Goal: Task Accomplishment & Management: Use online tool/utility

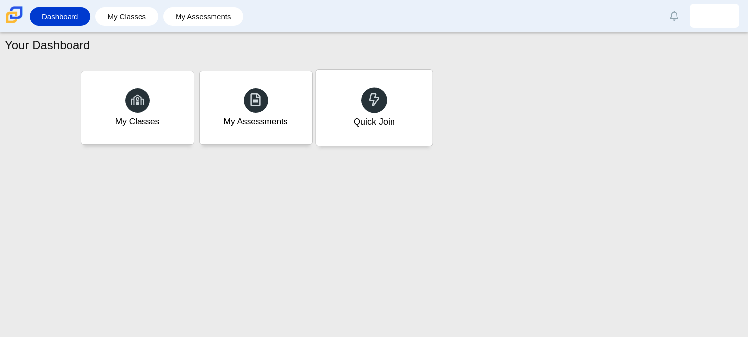
click at [387, 117] on div "Quick Join" at bounding box center [373, 121] width 41 height 13
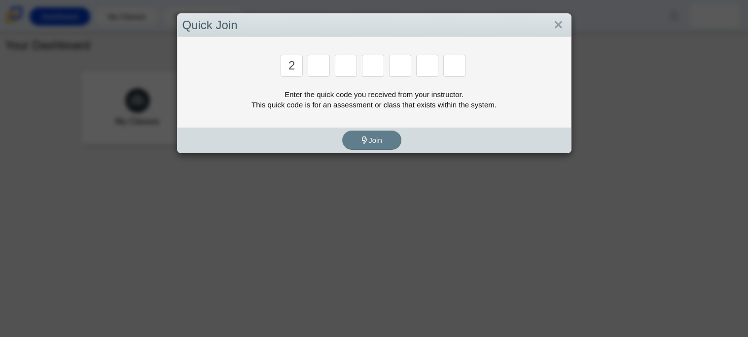
type input "2"
type input "c"
type input "u"
type input "p"
type input "s"
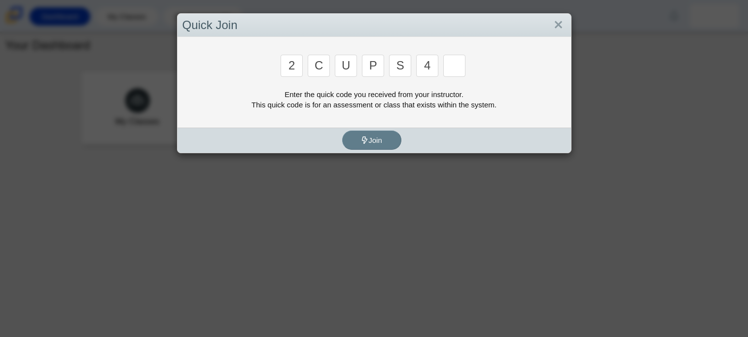
type input "4"
type input "a"
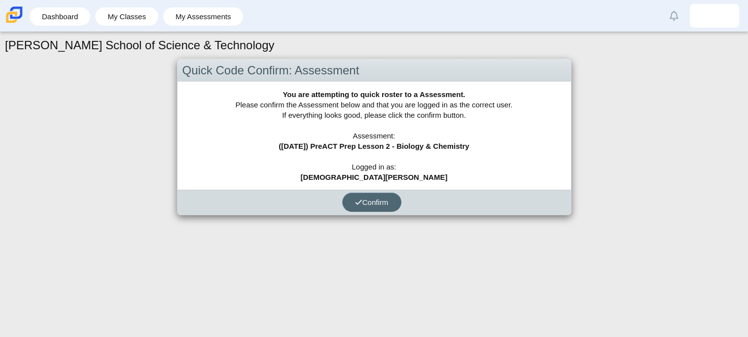
click at [362, 195] on button "Confirm" at bounding box center [371, 202] width 59 height 19
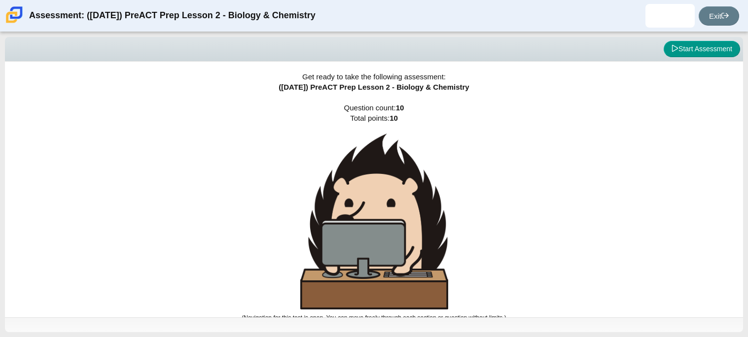
scroll to position [5, 0]
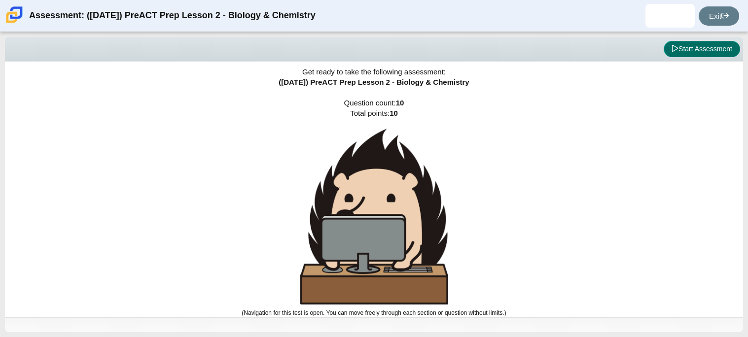
click at [677, 54] on button "Start Assessment" at bounding box center [702, 49] width 76 height 17
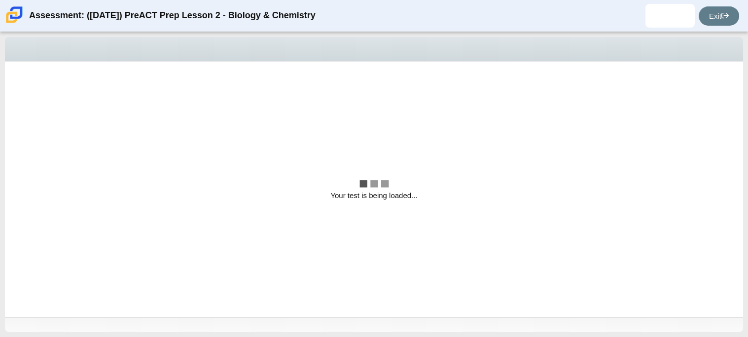
scroll to position [0, 0]
select select "88c27e0d-eae0-4ba9-ac20-9160ce6547ef"
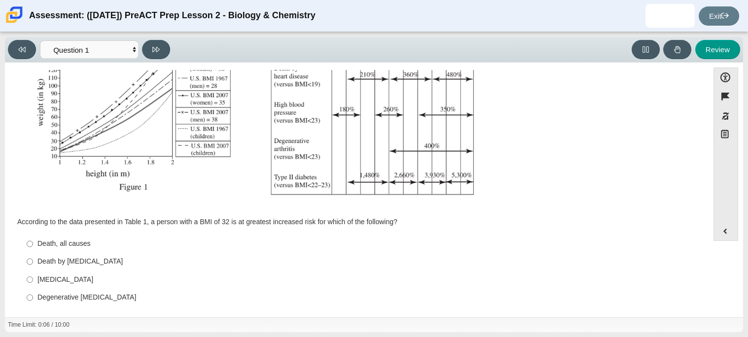
scroll to position [210, 0]
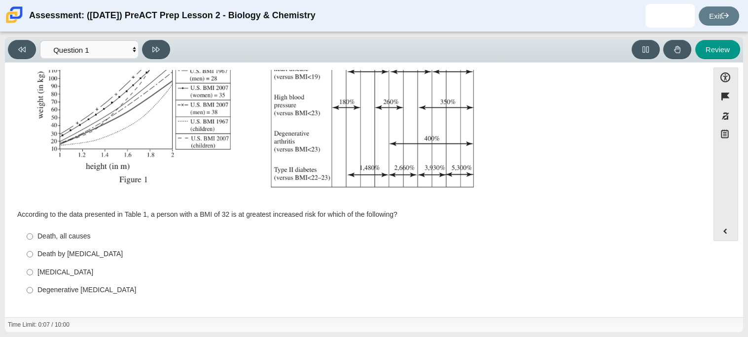
click at [148, 298] on label "Degenerative arthritis Degenerative arthritis" at bounding box center [358, 291] width 676 height 18
click at [33, 298] on input "Degenerative arthritis Degenerative arthritis" at bounding box center [30, 291] width 6 height 18
radio input "true"
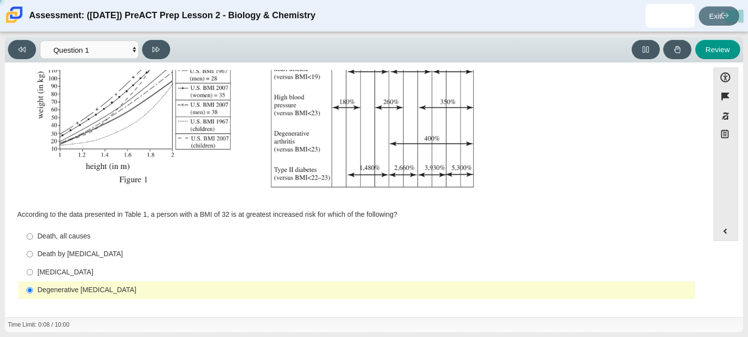
click at [50, 273] on div "Type II diabetes" at bounding box center [364, 273] width 654 height 10
click at [33, 273] on input "Type II diabetes Type II diabetes" at bounding box center [30, 272] width 6 height 18
radio input "true"
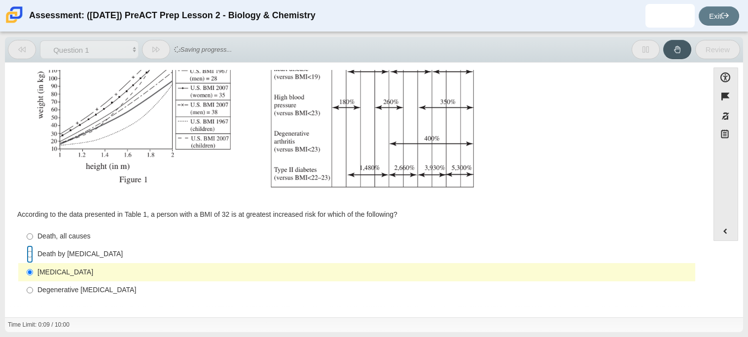
click at [27, 249] on input "Death by cancer Death by cancer" at bounding box center [30, 255] width 6 height 18
radio input "true"
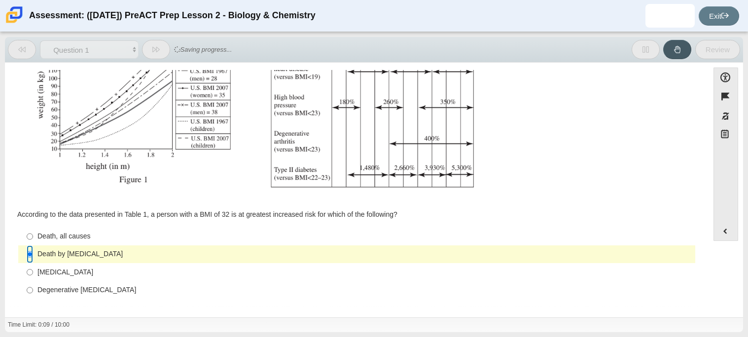
click at [30, 251] on input "Death by cancer Death by cancer" at bounding box center [30, 255] width 6 height 18
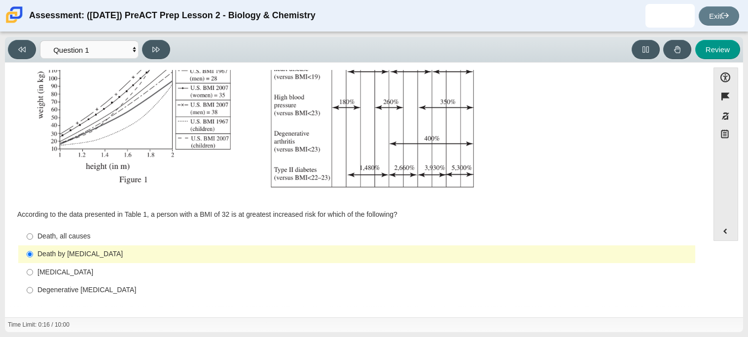
click at [13, 230] on div "Question According to the data presented in Table 1, a person with a BMI of 32 …" at bounding box center [357, 87] width 694 height 438
click at [28, 235] on input "Death, all causes Death, all causes" at bounding box center [30, 237] width 6 height 18
radio input "true"
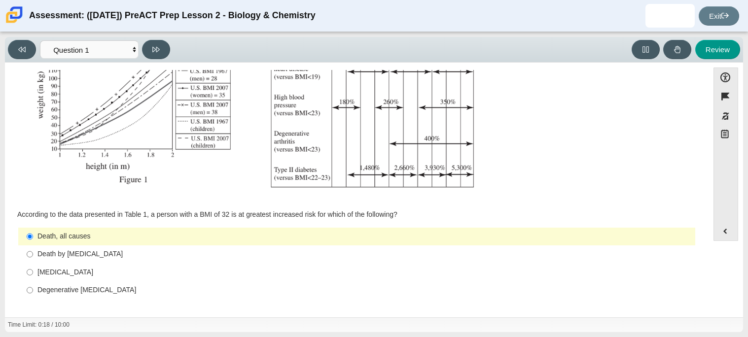
click at [36, 250] on label "Death by cancer Death by cancer" at bounding box center [358, 255] width 676 height 18
click at [33, 250] on input "Death by cancer Death by cancer" at bounding box center [30, 255] width 6 height 18
radio input "true"
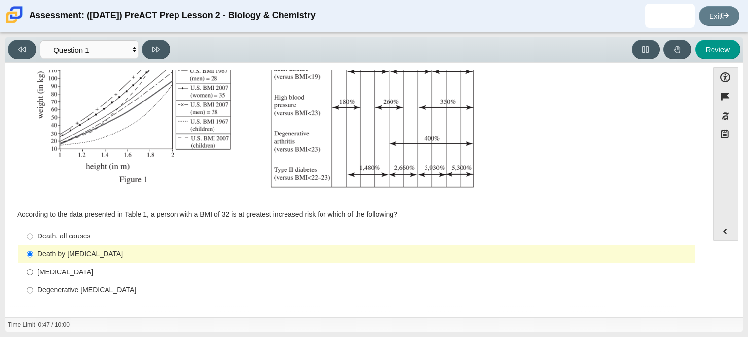
click at [41, 242] on label "Death, all causes Death, all causes" at bounding box center [358, 237] width 676 height 18
click at [33, 242] on input "Death, all causes Death, all causes" at bounding box center [30, 237] width 6 height 18
radio input "true"
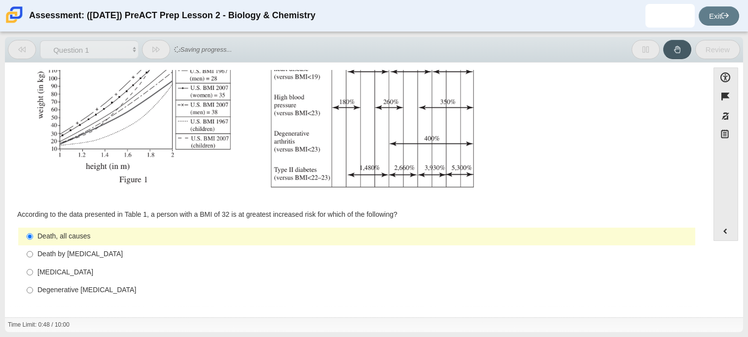
click at [50, 255] on div "Death by cancer" at bounding box center [364, 255] width 654 height 10
click at [33, 255] on input "Death by cancer Death by cancer" at bounding box center [30, 255] width 6 height 18
radio input "true"
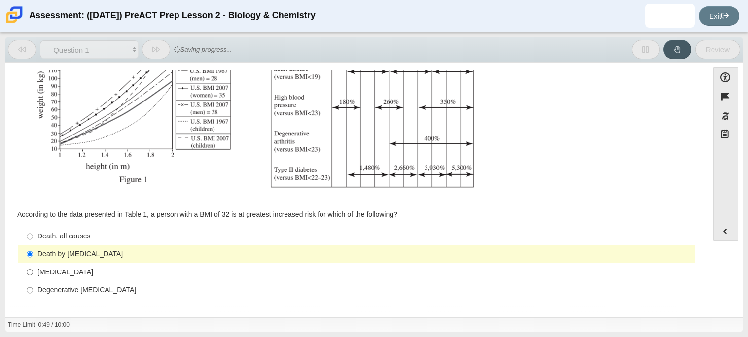
click at [48, 240] on div "Death, all causes" at bounding box center [364, 237] width 654 height 10
click at [33, 240] on input "Death, all causes Death, all causes" at bounding box center [30, 237] width 6 height 18
radio input "true"
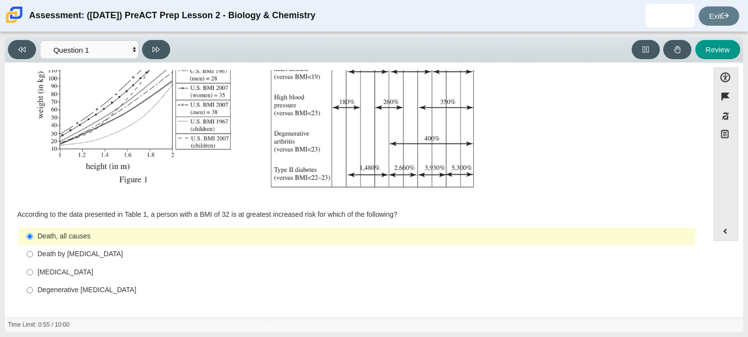
click at [40, 263] on label "Death by cancer Death by cancer" at bounding box center [358, 255] width 676 height 18
click at [33, 263] on input "Death by cancer Death by cancer" at bounding box center [30, 255] width 6 height 18
radio input "true"
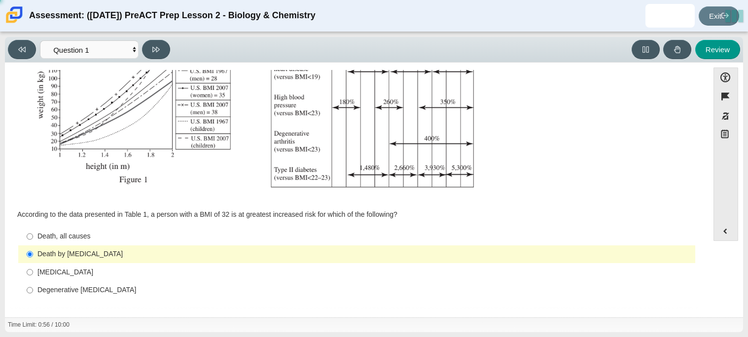
click at [53, 281] on label "Type II diabetes Type II diabetes" at bounding box center [358, 272] width 676 height 18
click at [33, 281] on input "Type II diabetes Type II diabetes" at bounding box center [30, 272] width 6 height 18
radio input "true"
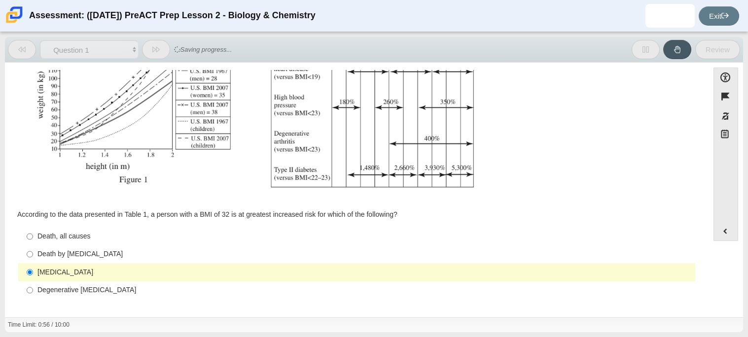
click at [51, 262] on label "Death by cancer Death by cancer" at bounding box center [358, 255] width 676 height 18
click at [33, 262] on input "Death by cancer Death by cancer" at bounding box center [30, 255] width 6 height 18
radio input "true"
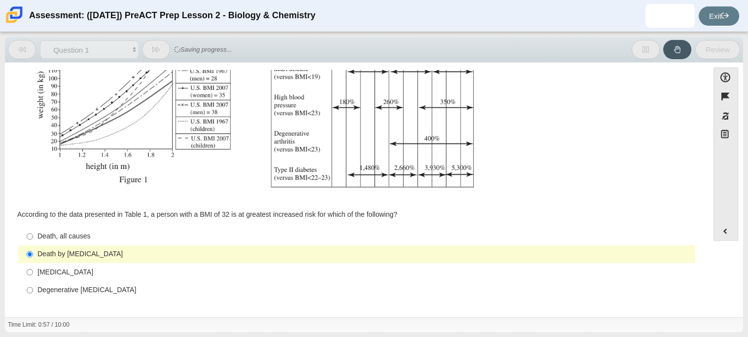
click at [57, 271] on div "Type II diabetes" at bounding box center [364, 273] width 654 height 10
click at [33, 271] on input "Type II diabetes Type II diabetes" at bounding box center [30, 272] width 6 height 18
radio input "true"
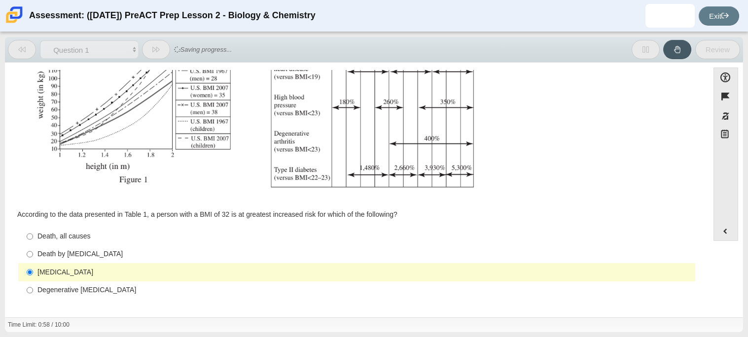
click at [60, 265] on label "Type II diabetes Type II diabetes" at bounding box center [358, 272] width 676 height 18
click at [33, 265] on input "Type II diabetes Type II diabetes" at bounding box center [30, 272] width 6 height 18
click at [64, 260] on label "Death by cancer Death by cancer" at bounding box center [358, 255] width 676 height 18
click at [33, 260] on input "Death by cancer Death by cancer" at bounding box center [30, 255] width 6 height 18
radio input "true"
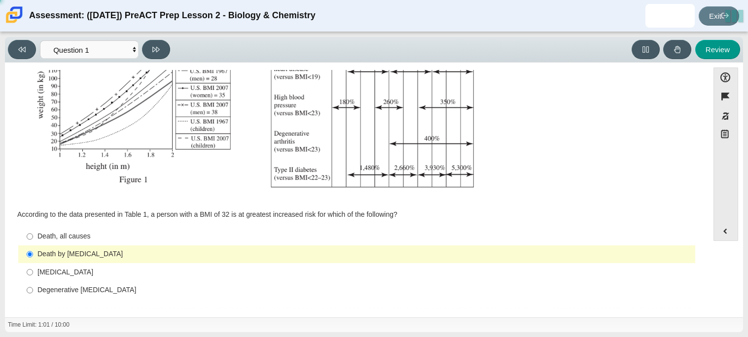
click at [65, 263] on label "Type II diabetes Type II diabetes" at bounding box center [358, 272] width 676 height 18
click at [33, 263] on input "Type II diabetes Type II diabetes" at bounding box center [30, 272] width 6 height 18
radio input "true"
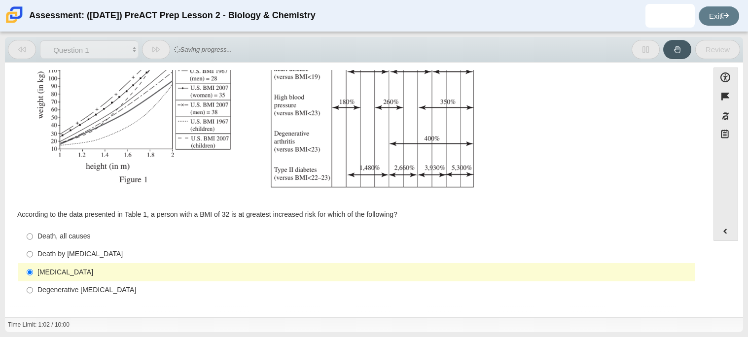
click at [66, 250] on div "Death by cancer" at bounding box center [364, 255] width 654 height 10
click at [33, 249] on input "Death by cancer Death by cancer" at bounding box center [30, 255] width 6 height 18
radio input "true"
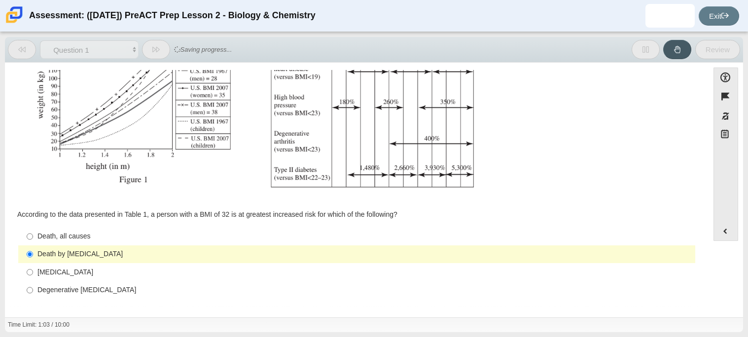
click at [69, 240] on div "Death, all causes" at bounding box center [364, 237] width 654 height 10
click at [33, 240] on input "Death, all causes Death, all causes" at bounding box center [30, 237] width 6 height 18
radio input "true"
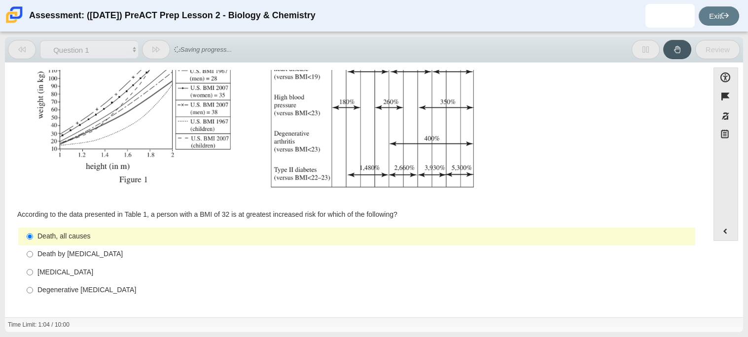
click at [83, 258] on div "Death by cancer" at bounding box center [364, 255] width 654 height 10
click at [33, 258] on input "Death by cancer Death by cancer" at bounding box center [30, 255] width 6 height 18
radio input "true"
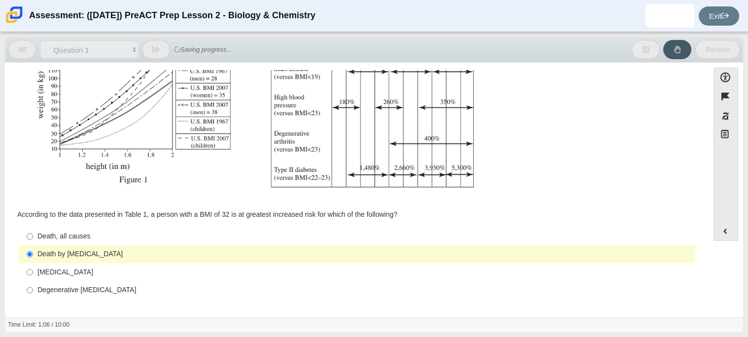
click at [76, 241] on div "Death, all causes" at bounding box center [364, 237] width 654 height 10
click at [33, 241] on input "Death, all causes Death, all causes" at bounding box center [30, 237] width 6 height 18
radio input "true"
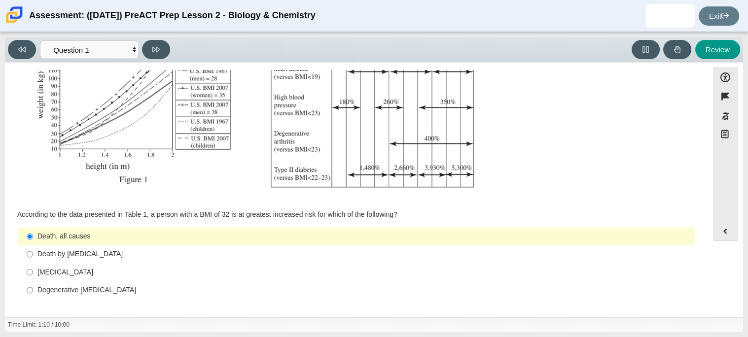
click at [68, 272] on div "Type II diabetes" at bounding box center [364, 273] width 654 height 10
click at [33, 272] on input "Type II diabetes Type II diabetes" at bounding box center [30, 272] width 6 height 18
radio input "true"
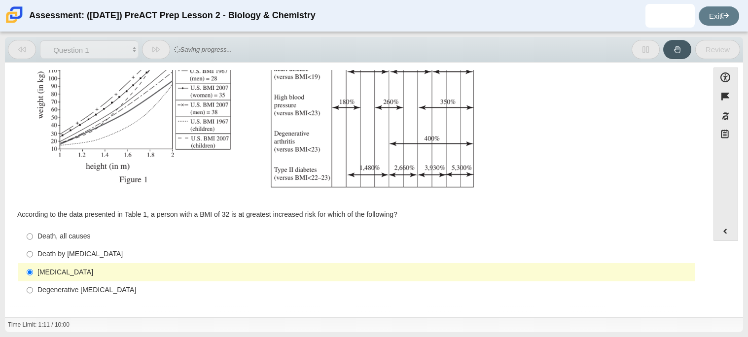
click at [71, 261] on label "Death by cancer Death by cancer" at bounding box center [358, 255] width 676 height 18
click at [33, 261] on input "Death by cancer Death by cancer" at bounding box center [30, 255] width 6 height 18
radio input "true"
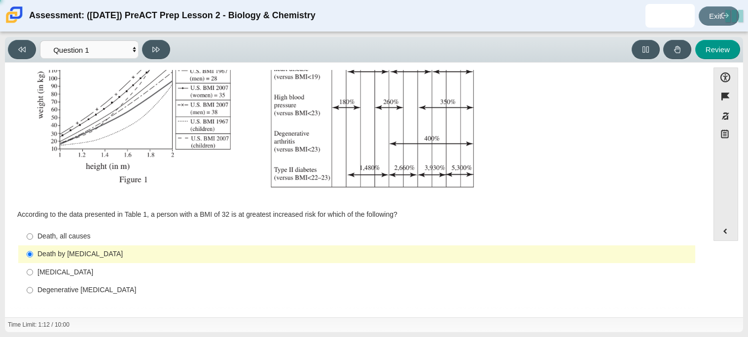
click at [65, 243] on label "Death, all causes Death, all causes" at bounding box center [358, 237] width 676 height 18
click at [33, 243] on input "Death, all causes Death, all causes" at bounding box center [30, 237] width 6 height 18
radio input "true"
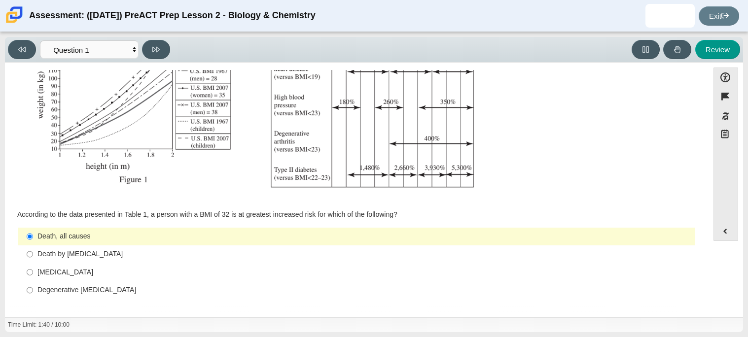
click at [84, 269] on div "Type II diabetes" at bounding box center [364, 273] width 654 height 10
click at [33, 269] on input "Type II diabetes Type II diabetes" at bounding box center [30, 272] width 6 height 18
radio input "true"
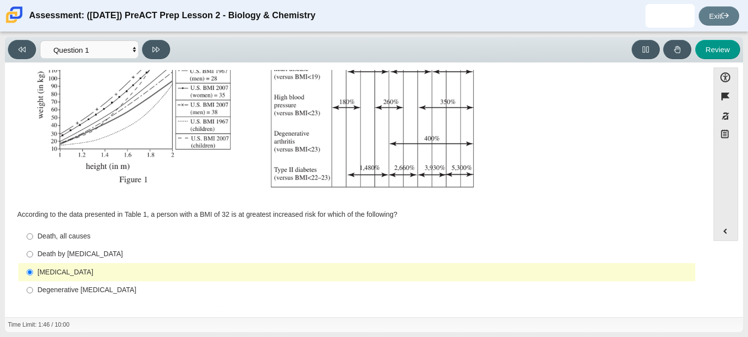
click at [72, 259] on div "Death by cancer" at bounding box center [364, 255] width 654 height 10
click at [33, 259] on input "Death by cancer Death by cancer" at bounding box center [30, 255] width 6 height 18
radio input "true"
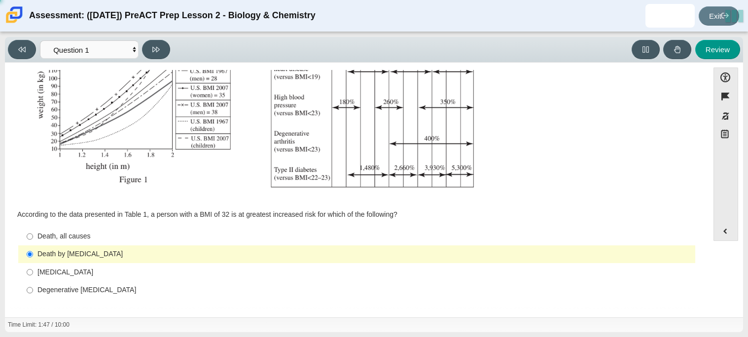
click at [77, 246] on label "Death by cancer Death by cancer" at bounding box center [358, 255] width 676 height 18
click at [33, 246] on input "Death by cancer Death by cancer" at bounding box center [30, 255] width 6 height 18
click at [76, 246] on label "Death by cancer Death by cancer" at bounding box center [358, 255] width 676 height 18
click at [33, 246] on input "Death by cancer Death by cancer" at bounding box center [30, 255] width 6 height 18
click at [76, 244] on label "Death, all causes Death, all causes" at bounding box center [358, 237] width 676 height 18
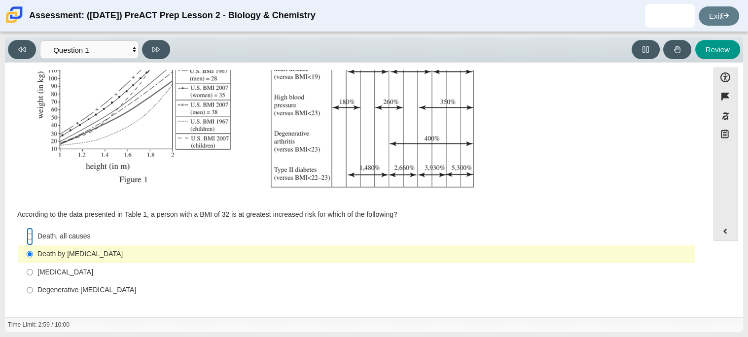
click at [33, 244] on input "Death, all causes Death, all causes" at bounding box center [30, 237] width 6 height 18
radio input "true"
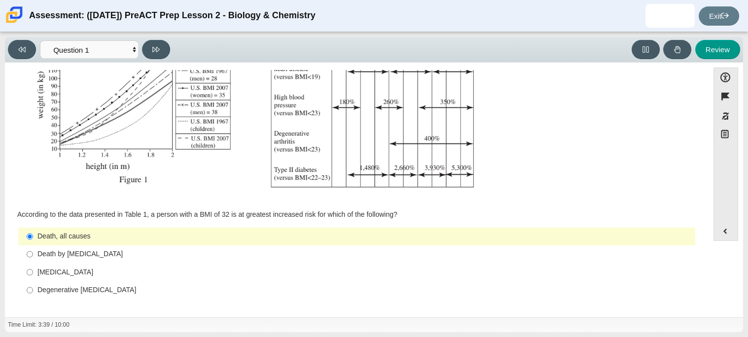
click at [81, 248] on label "Death by cancer Death by cancer" at bounding box center [358, 255] width 676 height 18
click at [33, 248] on input "Death by cancer Death by cancer" at bounding box center [30, 255] width 6 height 18
radio input "true"
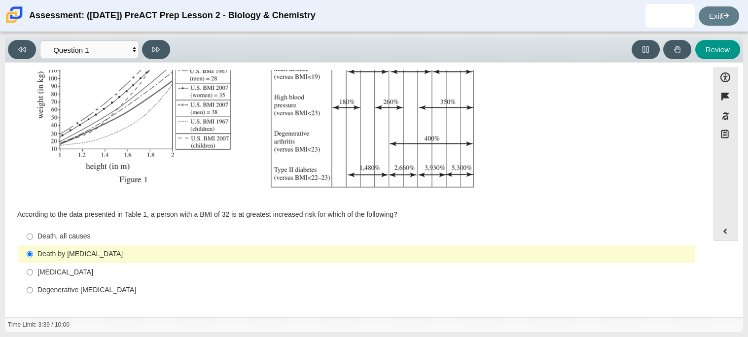
click at [77, 241] on label "Death, all causes Death, all causes" at bounding box center [358, 237] width 676 height 18
click at [33, 241] on input "Death, all causes Death, all causes" at bounding box center [30, 237] width 6 height 18
radio input "true"
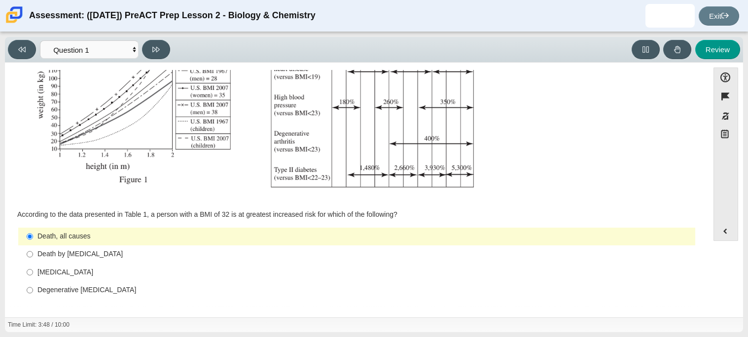
click at [73, 257] on div "Death by cancer" at bounding box center [364, 255] width 654 height 10
click at [33, 257] on input "Death by cancer Death by cancer" at bounding box center [30, 255] width 6 height 18
radio input "true"
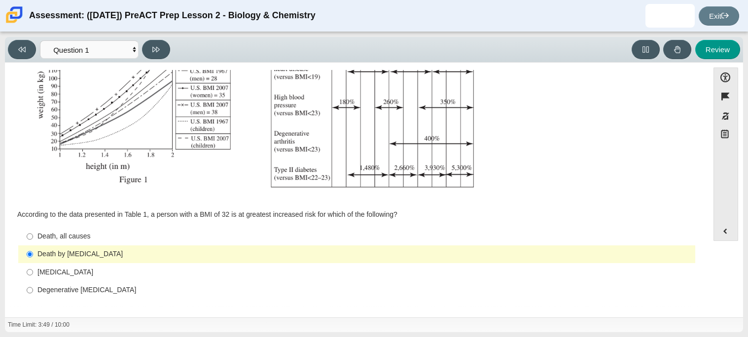
click at [79, 251] on div "Death by cancer" at bounding box center [364, 255] width 654 height 10
click at [33, 251] on input "Death by cancer Death by cancer" at bounding box center [30, 255] width 6 height 18
click at [83, 244] on label "Death, all causes Death, all causes" at bounding box center [358, 237] width 676 height 18
click at [33, 244] on input "Death, all causes Death, all causes" at bounding box center [30, 237] width 6 height 18
radio input "true"
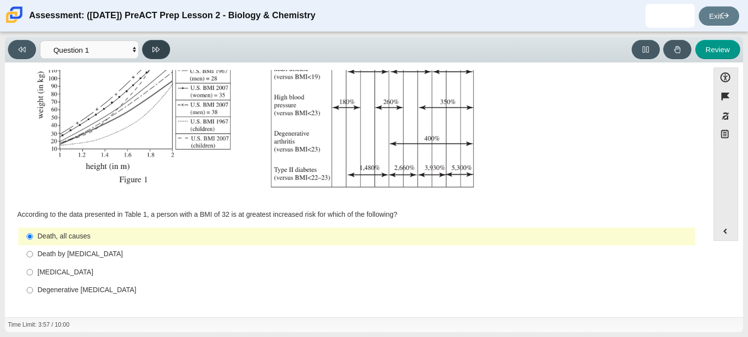
click at [148, 54] on button at bounding box center [156, 49] width 28 height 19
select select "f31ee183-ab53-48c9-9374-3a18949ab500"
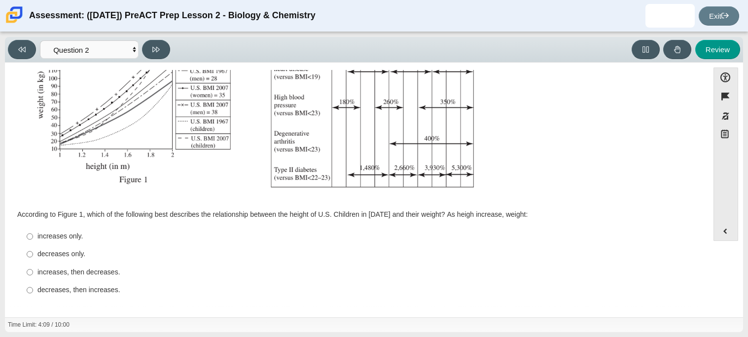
scroll to position [209, 0]
click at [41, 264] on label "increases, then decreases. increases, then decreases." at bounding box center [358, 273] width 676 height 18
click at [33, 264] on input "increases, then decreases. increases, then decreases." at bounding box center [30, 273] width 6 height 18
radio input "true"
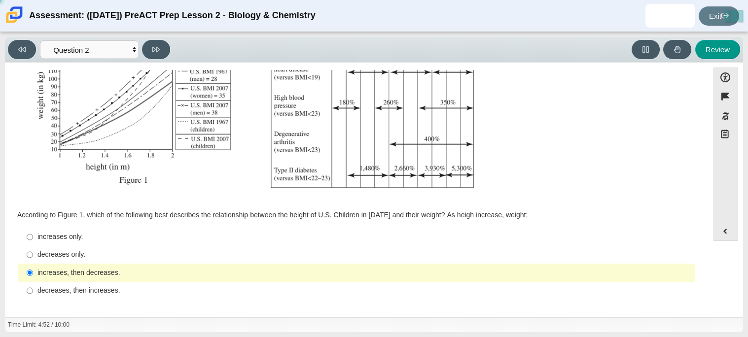
click at [46, 264] on label "increases, then decreases. increases, then decreases." at bounding box center [358, 273] width 676 height 18
click at [33, 264] on input "increases, then decreases. increases, then decreases." at bounding box center [30, 273] width 6 height 18
click at [47, 261] on label "decreases only. decreases only." at bounding box center [358, 255] width 676 height 18
click at [33, 261] on input "decreases only. decreases only." at bounding box center [30, 255] width 6 height 18
radio input "true"
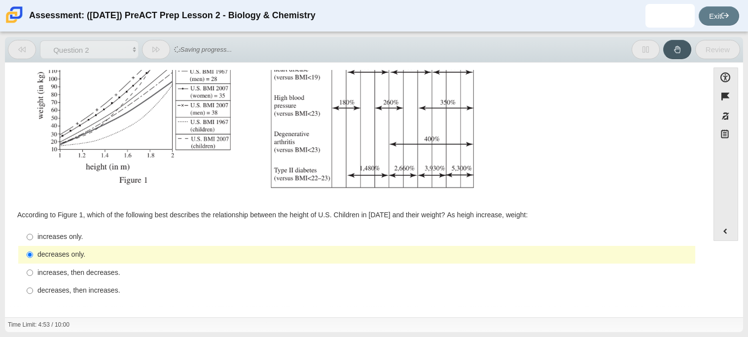
click at [59, 275] on div "increases, then decreases." at bounding box center [364, 273] width 654 height 10
click at [33, 275] on input "increases, then decreases. increases, then decreases." at bounding box center [30, 273] width 6 height 18
radio input "true"
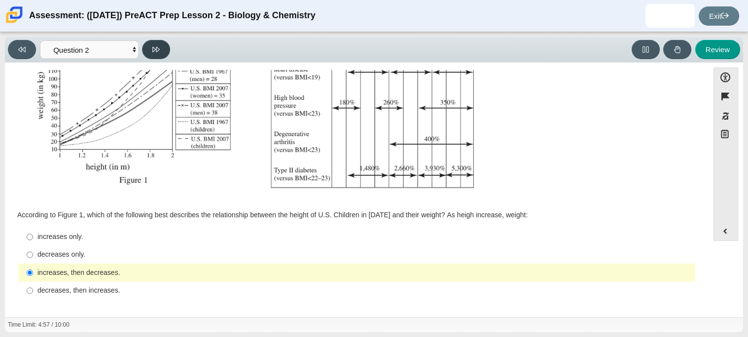
click at [165, 50] on button at bounding box center [156, 49] width 28 height 19
select select "45e82964-709e-4180-9336-970e18221224"
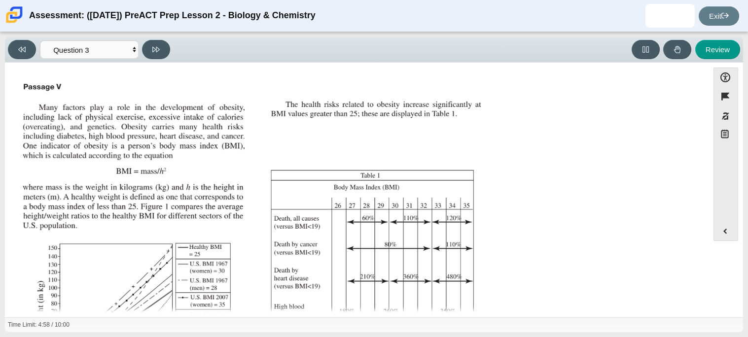
scroll to position [219, 0]
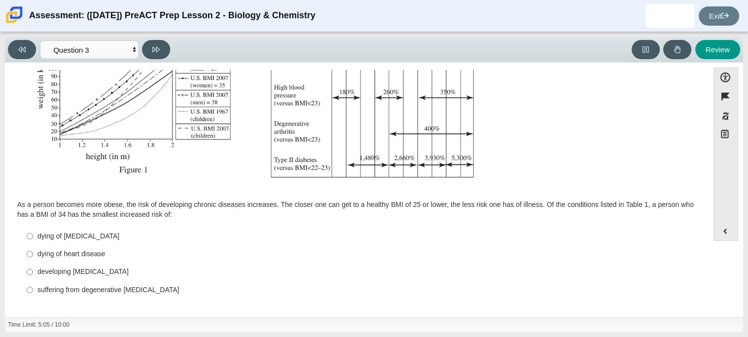
click at [108, 258] on div "dying of heart disease" at bounding box center [364, 255] width 654 height 10
click at [33, 258] on input "dying of heart disease dying of heart disease" at bounding box center [30, 255] width 6 height 18
radio input "true"
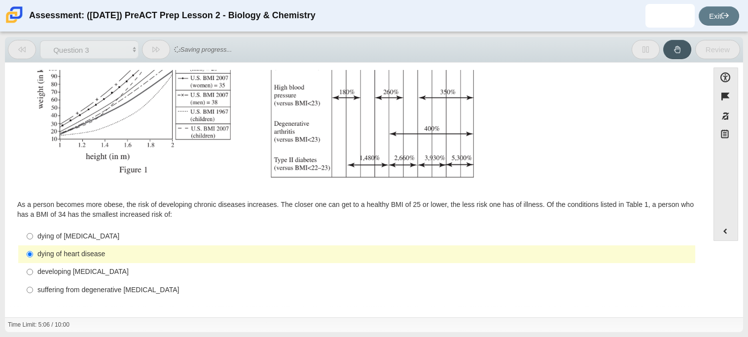
click at [108, 258] on div "dying of heart disease" at bounding box center [364, 255] width 654 height 10
click at [33, 258] on input "dying of heart disease dying of heart disease" at bounding box center [30, 255] width 6 height 18
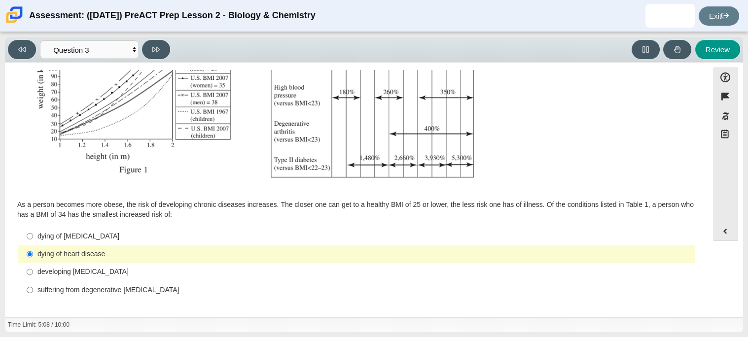
click at [117, 274] on div "developing type II diabetes" at bounding box center [364, 272] width 654 height 10
click at [33, 274] on input "developing type II diabetes developing type II diabetes" at bounding box center [30, 272] width 6 height 18
radio input "true"
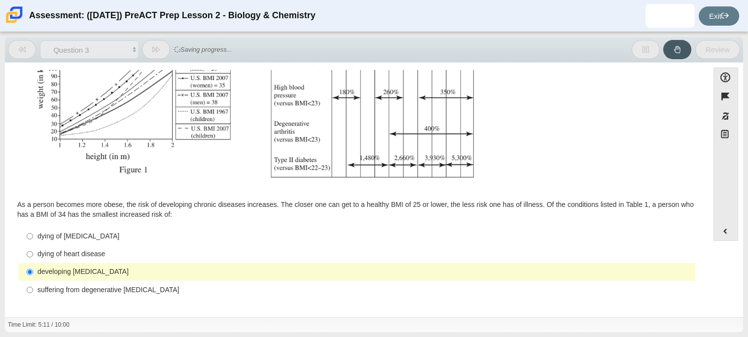
click at [95, 247] on label "dying of heart disease dying of heart disease" at bounding box center [358, 255] width 676 height 18
click at [33, 247] on input "dying of heart disease dying of heart disease" at bounding box center [30, 255] width 6 height 18
radio input "true"
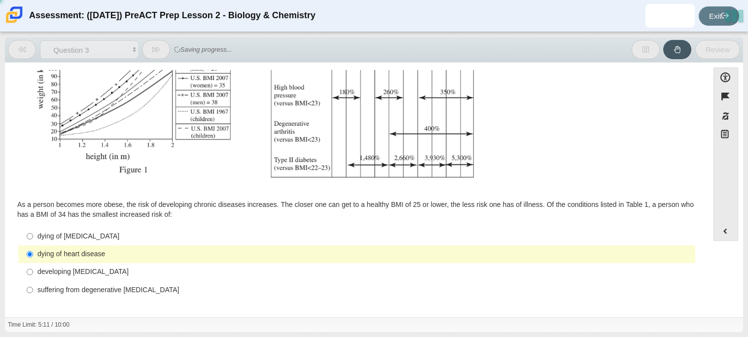
click at [80, 238] on div "dying of cancer" at bounding box center [364, 237] width 654 height 10
click at [33, 238] on input "dying of cancer dying of cancer" at bounding box center [30, 236] width 6 height 18
radio input "true"
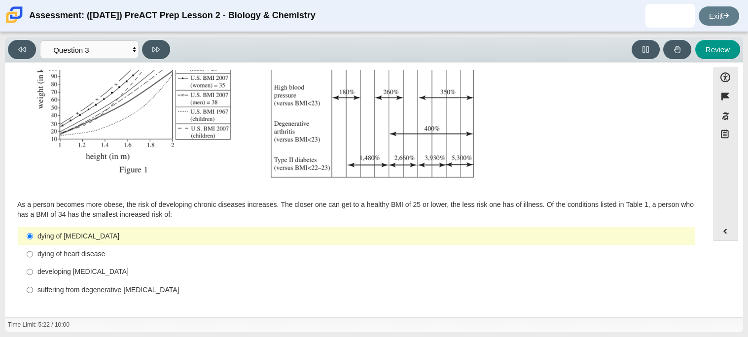
click at [42, 270] on div "developing type II diabetes" at bounding box center [364, 272] width 654 height 10
click at [33, 270] on input "developing type II diabetes developing type II diabetes" at bounding box center [30, 272] width 6 height 18
radio input "true"
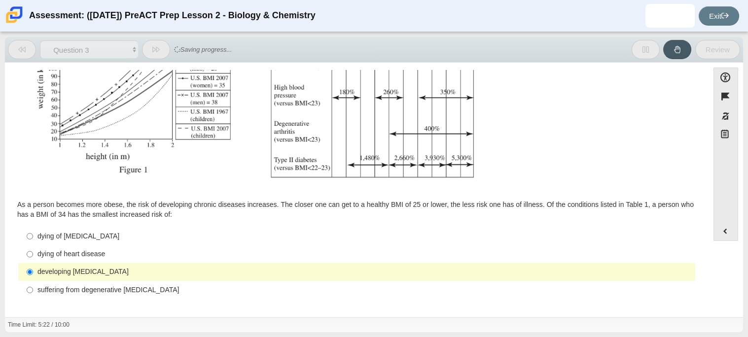
click at [35, 260] on label "dying of heart disease dying of heart disease" at bounding box center [358, 255] width 676 height 18
click at [33, 260] on input "dying of heart disease dying of heart disease" at bounding box center [30, 255] width 6 height 18
radio input "true"
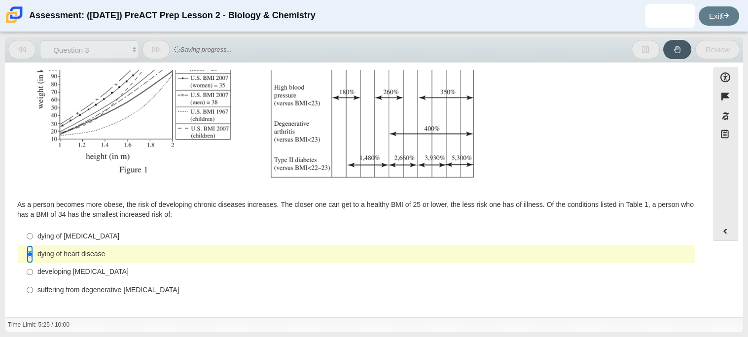
scroll to position [0, 0]
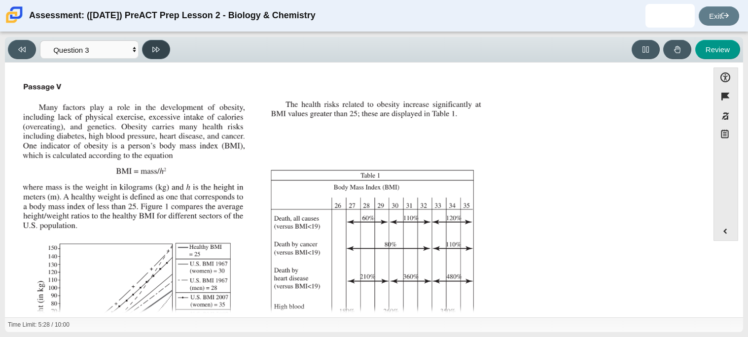
click at [157, 54] on button at bounding box center [156, 49] width 28 height 19
select select "71dcacfe-cf8b-4cdc-be22-b82c8aec5da2"
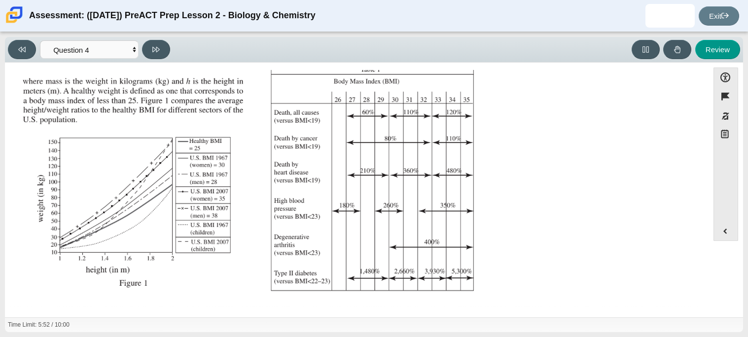
scroll to position [211, 0]
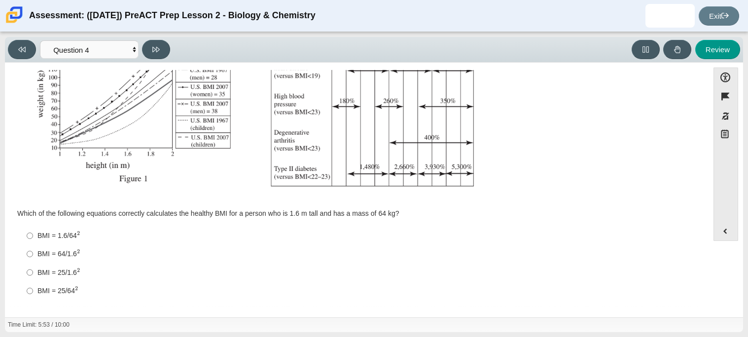
click at [53, 248] on label "BMI = 64/1.6 2 BMI = 64/1.62" at bounding box center [358, 254] width 676 height 18
click at [33, 248] on input "BMI = 64/1.6 2 BMI = 64/1.62" at bounding box center [30, 254] width 6 height 18
radio input "true"
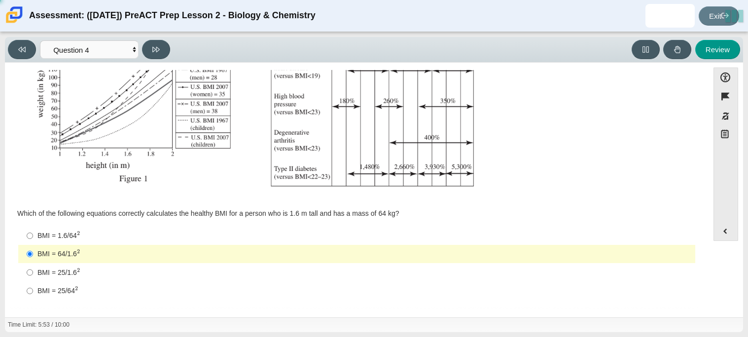
click at [34, 238] on label "BMI = 1.6/64 2 BMI = 1.6/642" at bounding box center [358, 236] width 676 height 18
click at [33, 238] on input "BMI = 1.6/64 2 BMI = 1.6/642" at bounding box center [30, 236] width 6 height 18
radio input "true"
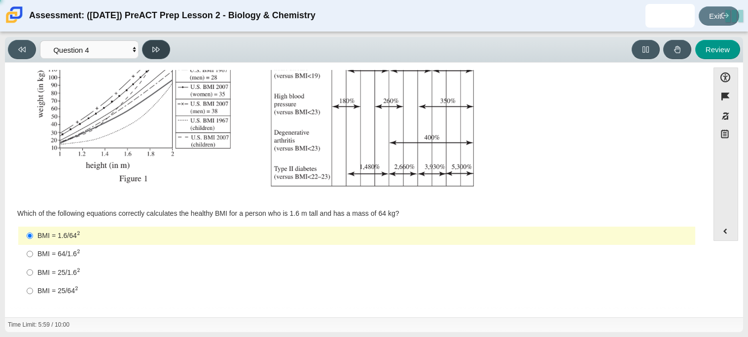
click at [149, 55] on button at bounding box center [156, 49] width 28 height 19
select select "c6558c8b-086a-4b4c-b582-9428309971ba"
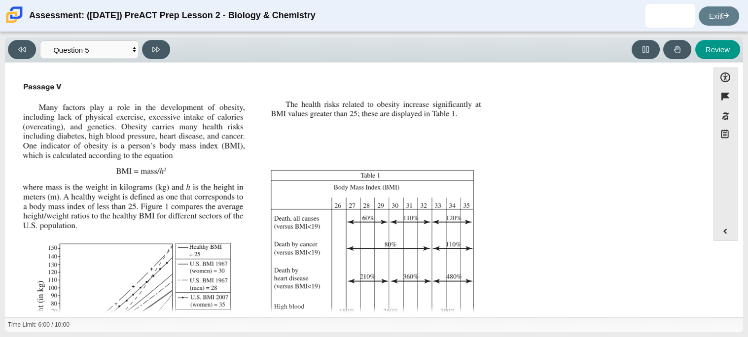
scroll to position [210, 0]
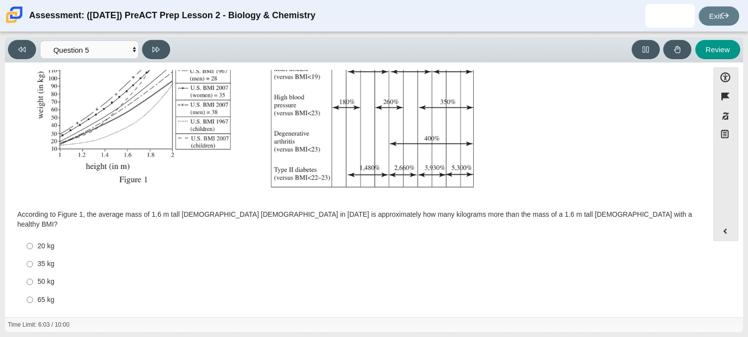
click at [49, 255] on label "35 kg 35 kg" at bounding box center [358, 264] width 676 height 18
click at [33, 255] on input "35 kg 35 kg" at bounding box center [30, 264] width 6 height 18
radio input "true"
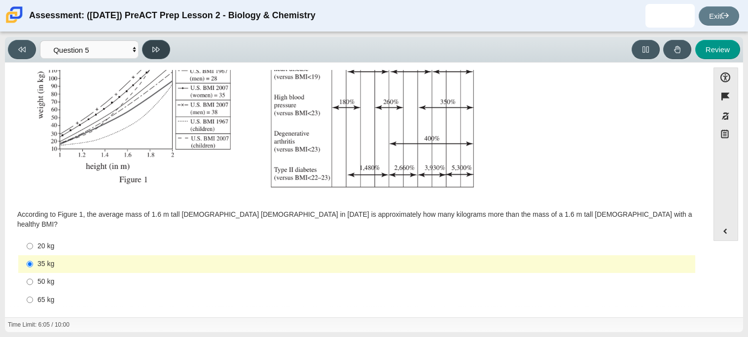
click at [150, 44] on button at bounding box center [156, 49] width 28 height 19
select select "74d98ab6-2529-481e-9250-4e9263ec31cd"
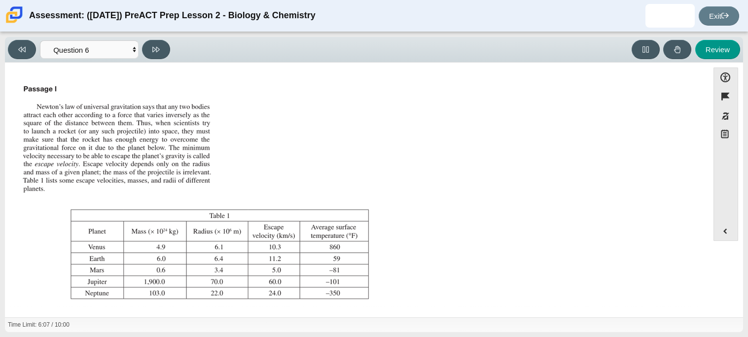
scroll to position [113, 0]
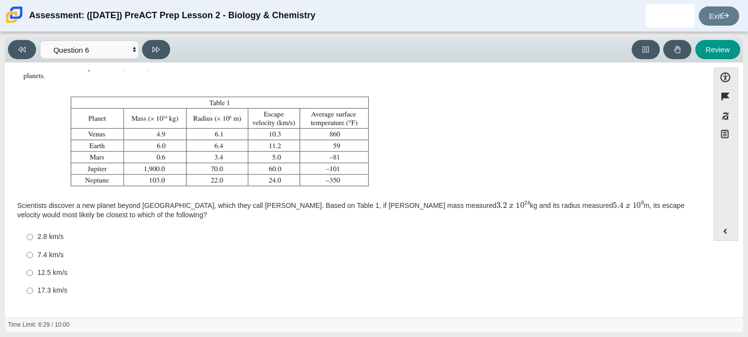
click at [41, 266] on label "12.5 km/s 12.5 km/s" at bounding box center [358, 273] width 676 height 18
click at [33, 266] on input "12.5 km/s 12.5 km/s" at bounding box center [30, 273] width 6 height 18
radio input "true"
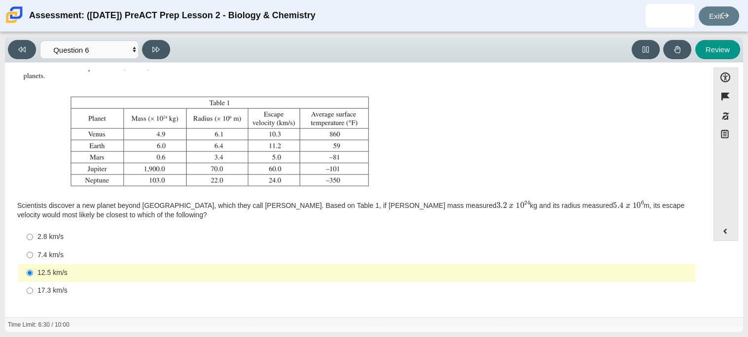
click at [52, 231] on label "2.8 km/s 2.8 km/s" at bounding box center [358, 237] width 676 height 18
click at [33, 231] on input "2.8 km/s 2.8 km/s" at bounding box center [30, 237] width 6 height 18
radio input "true"
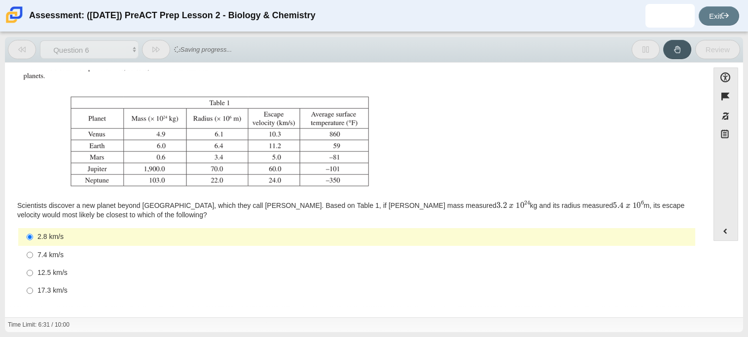
click at [60, 252] on div "7.4 km/s" at bounding box center [364, 256] width 654 height 10
click at [33, 252] on input "7.4 km/s 7.4 km/s" at bounding box center [30, 255] width 6 height 18
radio input "true"
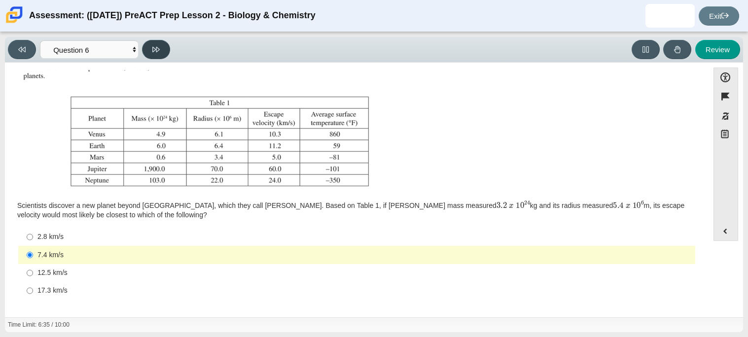
click at [153, 46] on icon at bounding box center [155, 49] width 7 height 7
select select "31694628-7769-4744-9964-d3ed6115c03c"
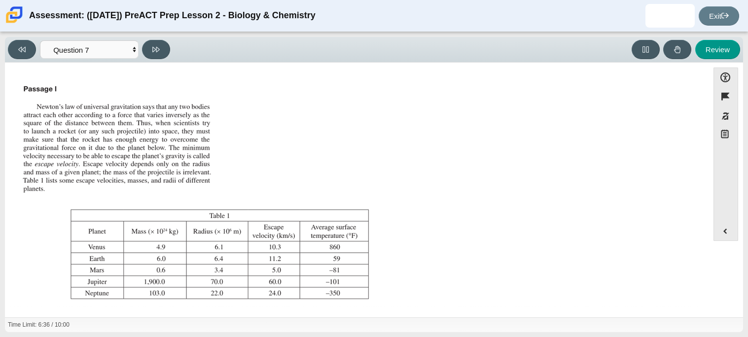
scroll to position [103, 0]
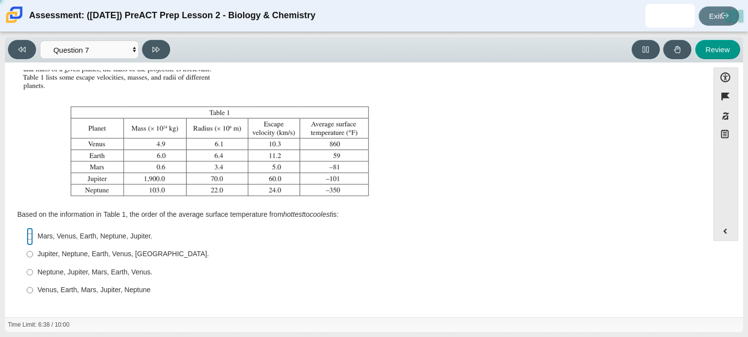
click at [32, 240] on input "Mars, Venus, Earth, Neptune, Jupiter. Mars, Venus, Earth, Neptune, Jupiter." at bounding box center [30, 237] width 6 height 18
radio input "true"
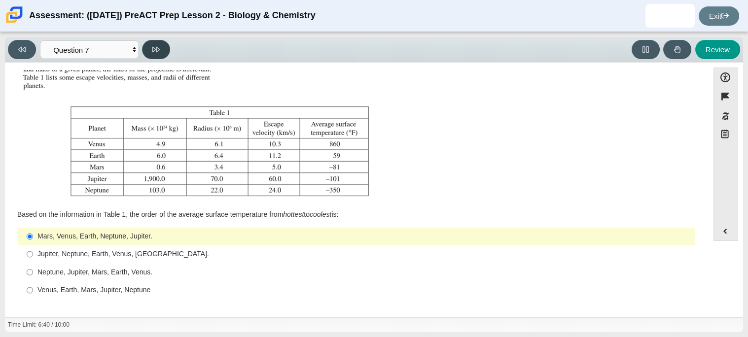
click at [164, 57] on button at bounding box center [156, 49] width 28 height 19
select select "02960795-9514-4c41-985f-77b6951c8514"
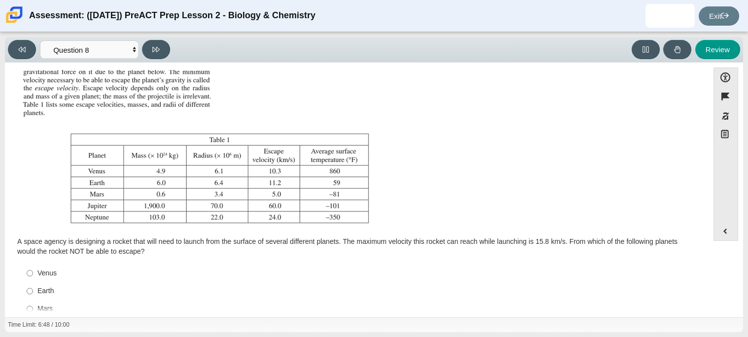
scroll to position [112, 0]
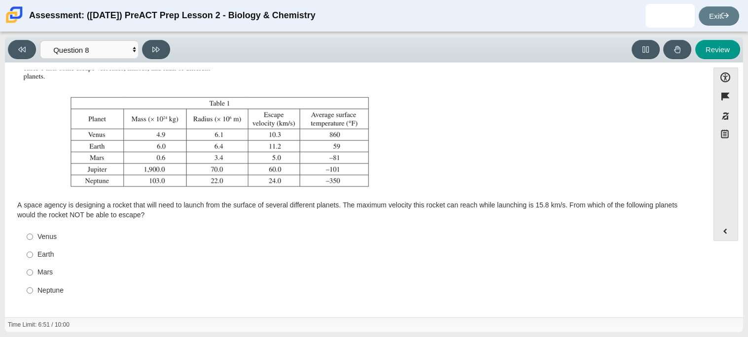
click at [34, 270] on label "Mars Mars" at bounding box center [358, 273] width 676 height 18
click at [33, 270] on input "Mars Mars" at bounding box center [30, 273] width 6 height 18
radio input "true"
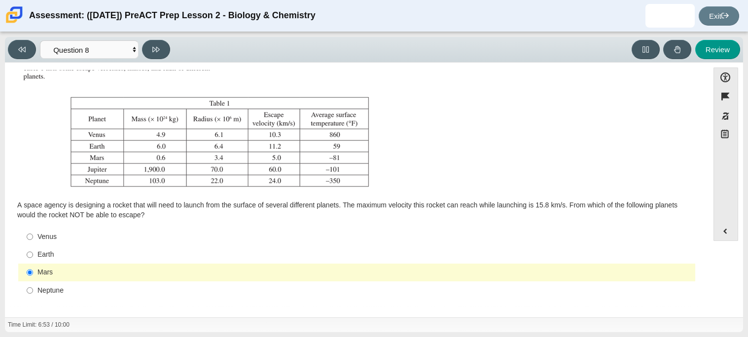
click at [160, 32] on div "Viewing Question 8 of 10 in Pacing Mode Questions Question 1 Question 2 Questio…" at bounding box center [374, 184] width 748 height 305
click at [160, 47] on button at bounding box center [156, 49] width 28 height 19
select select "ef19177f-9eb9-441f-a0b9-65cd4e602bb5"
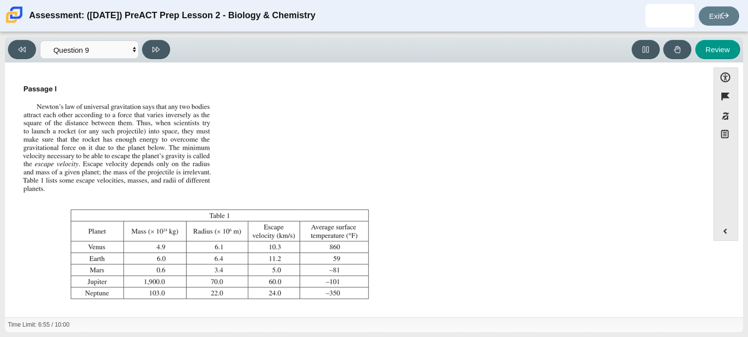
scroll to position [103, 0]
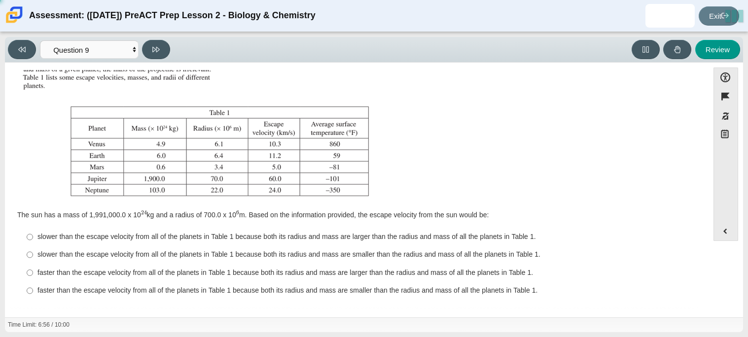
click at [36, 252] on label "slower than the escape velocity from all of the planets in Table 1 because both…" at bounding box center [358, 255] width 676 height 18
click at [33, 252] on input "slower than the escape velocity from all of the planets in Table 1 because both…" at bounding box center [30, 255] width 6 height 18
radio input "true"
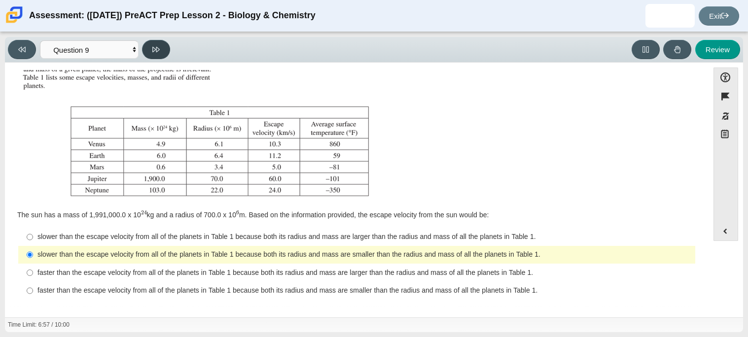
click at [151, 52] on button at bounding box center [156, 49] width 28 height 19
select select "b9bf8baa-c570-4e7d-b5c0-da6c71b27e9c"
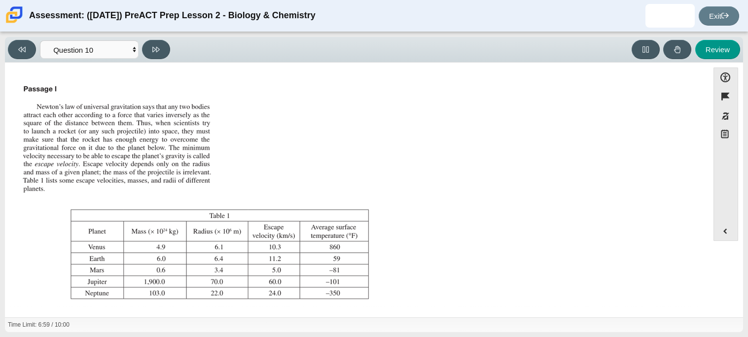
scroll to position [112, 0]
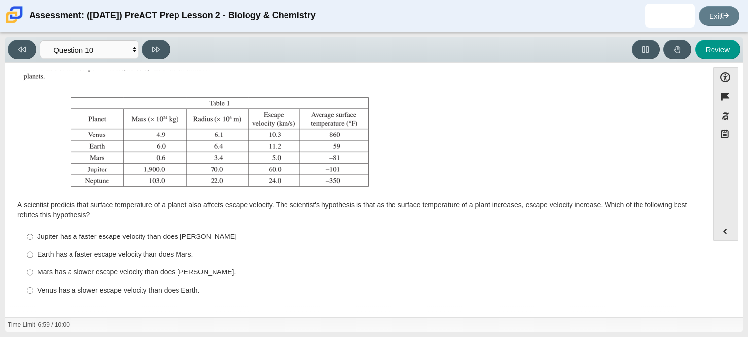
click at [53, 239] on div "Jupiter has a faster escape velocity than does Neptune" at bounding box center [364, 237] width 654 height 10
click at [33, 239] on input "Jupiter has a faster escape velocity than does Neptune Jupiter has a faster esc…" at bounding box center [30, 237] width 6 height 18
radio input "true"
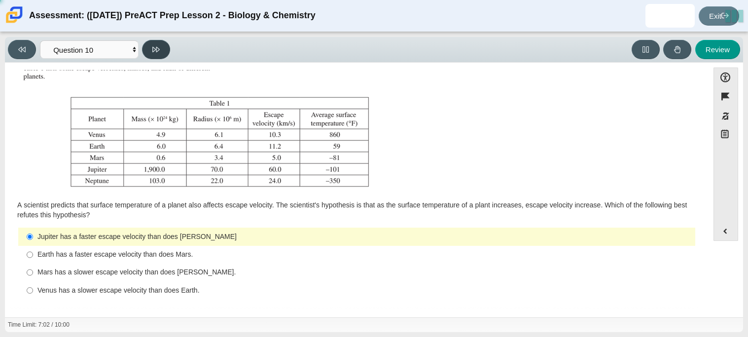
click at [153, 47] on icon at bounding box center [155, 49] width 7 height 5
select select "review"
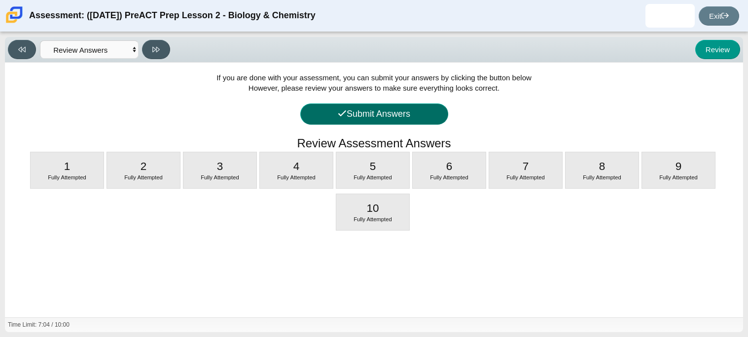
click at [408, 114] on button "Submit Answers" at bounding box center [374, 114] width 148 height 21
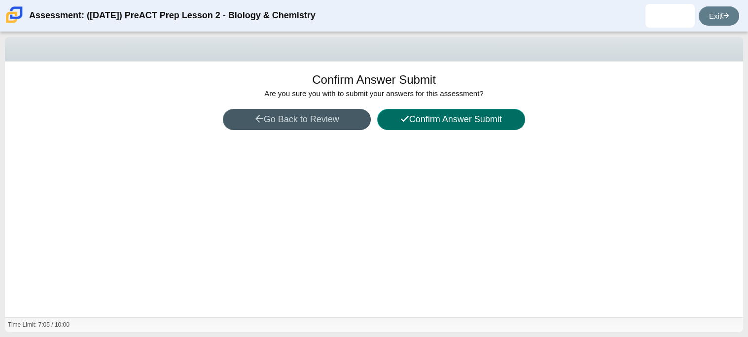
click at [412, 119] on button "Confirm Answer Submit" at bounding box center [451, 119] width 148 height 21
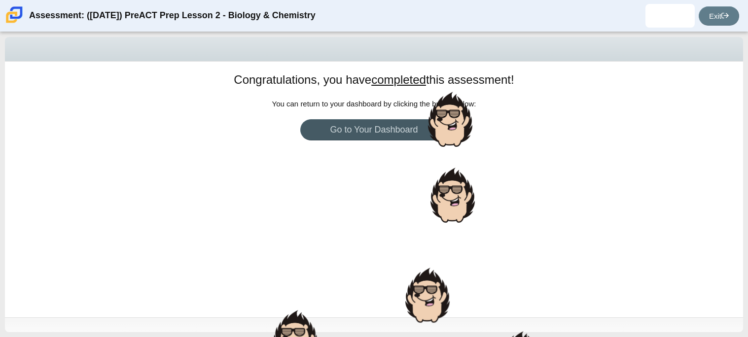
click at [339, 105] on span "You can return to your dashboard by clicking the button below:" at bounding box center [374, 104] width 204 height 8
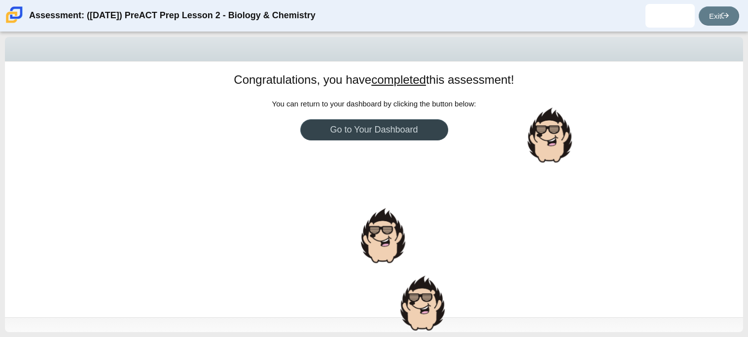
click at [350, 130] on link "Go to Your Dashboard" at bounding box center [374, 129] width 148 height 21
